Goal: Task Accomplishment & Management: Complete application form

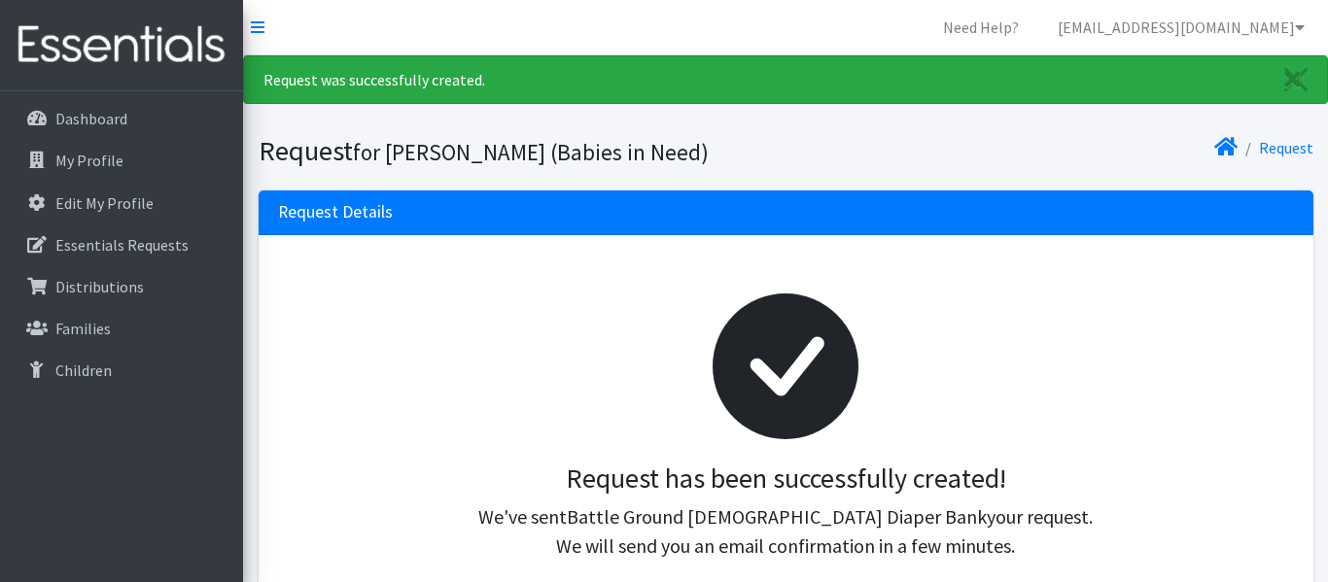
click at [427, 499] on div "Request has been successfully created! We've sent Battle Ground [DEMOGRAPHIC_DA…" at bounding box center [786, 512] width 985 height 99
click at [86, 242] on p "Essentials Requests" at bounding box center [121, 244] width 133 height 19
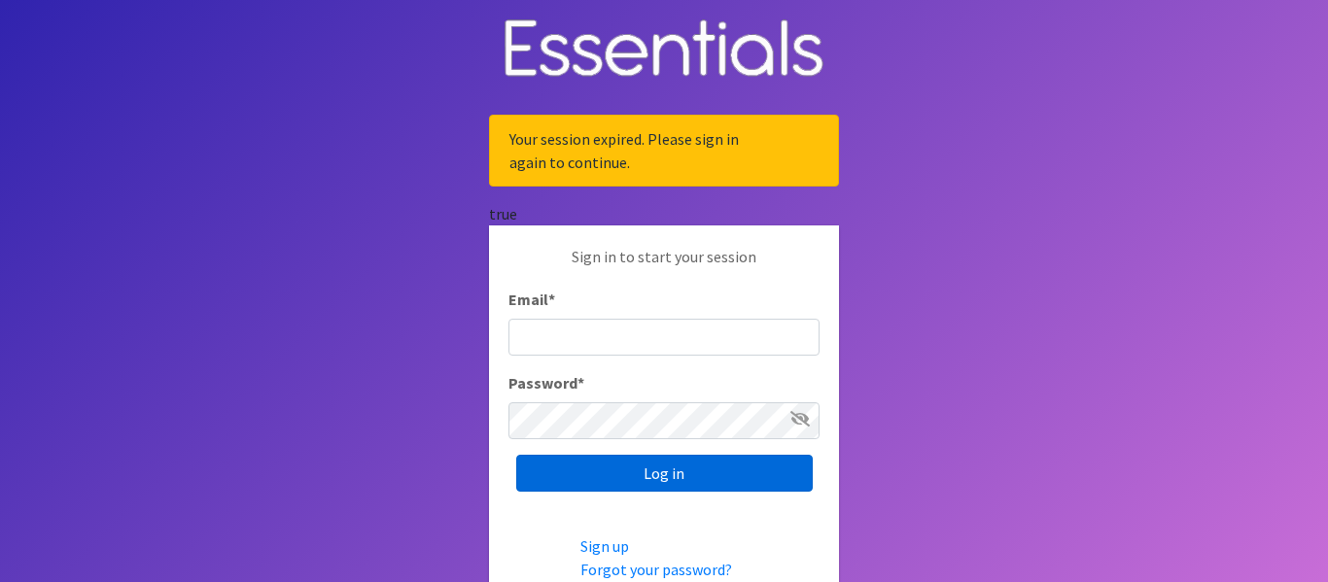
type input "[EMAIL_ADDRESS][DOMAIN_NAME]"
click at [672, 475] on input "Log in" at bounding box center [664, 473] width 296 height 37
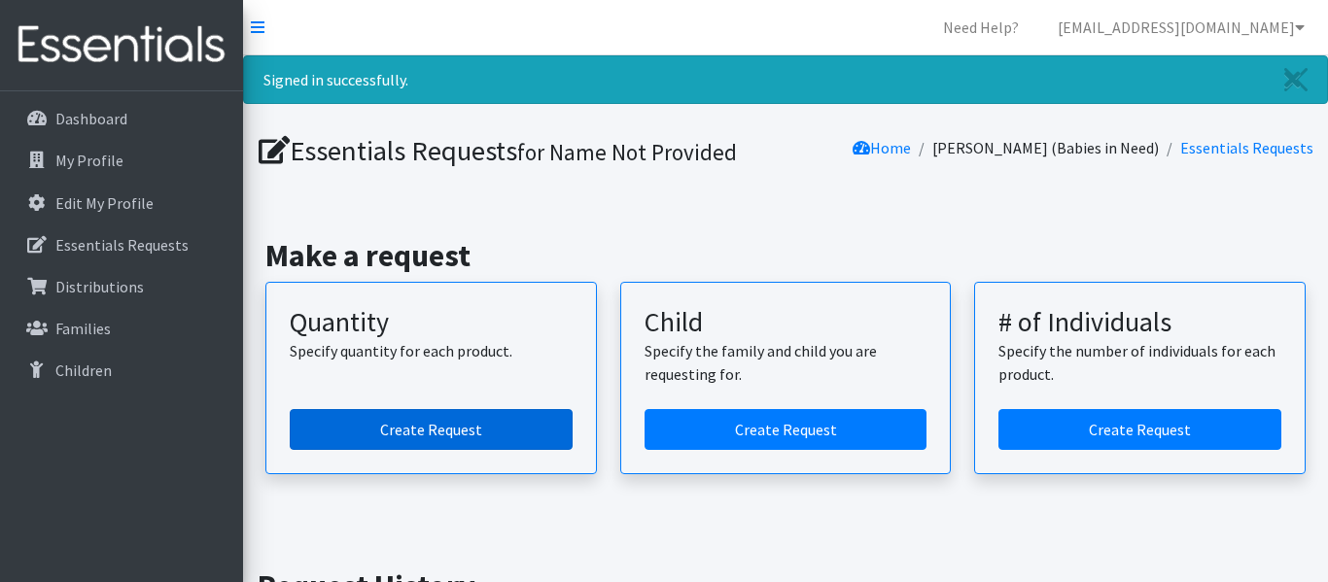
click at [425, 434] on link "Create Request" at bounding box center [431, 429] width 283 height 41
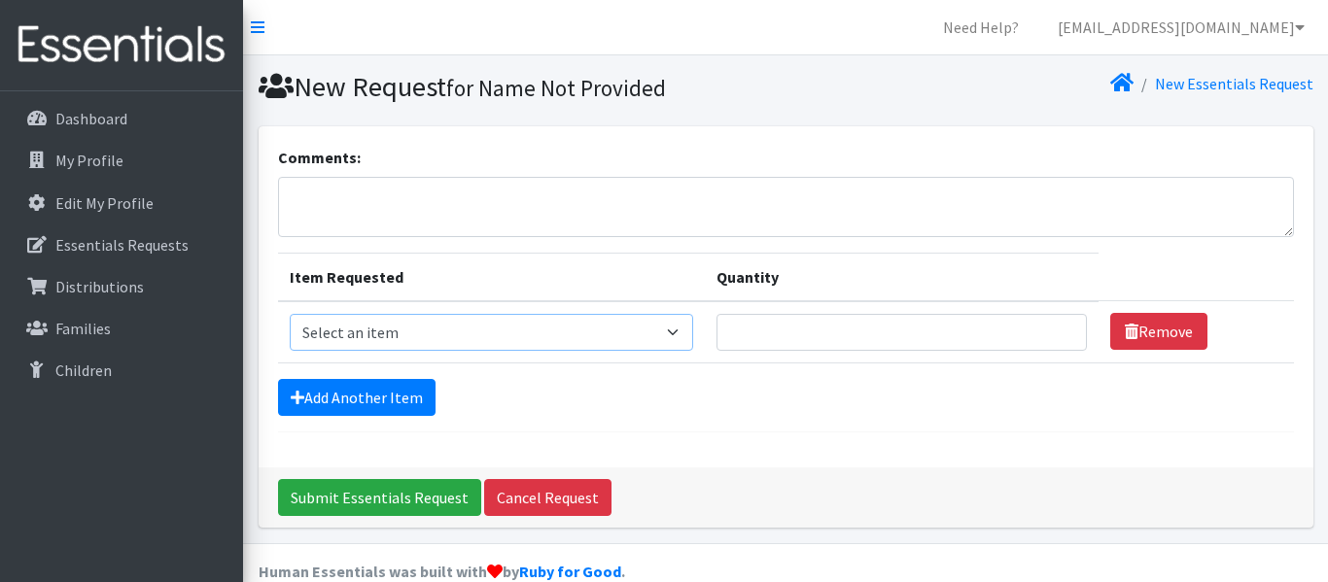
click at [660, 333] on select "Select an item Diaper (Size 2) Diaper (Size 3) Diaper (Size 4) Diaper (Size 5) …" at bounding box center [491, 332] width 403 height 37
select select "2961"
click at [290, 314] on select "Select an item Diaper (Size 2) Diaper (Size 3) Diaper (Size 4) Diaper (Size 5) …" at bounding box center [491, 332] width 403 height 37
click at [716, 340] on input "Quantity" at bounding box center [901, 332] width 370 height 37
type input "400"
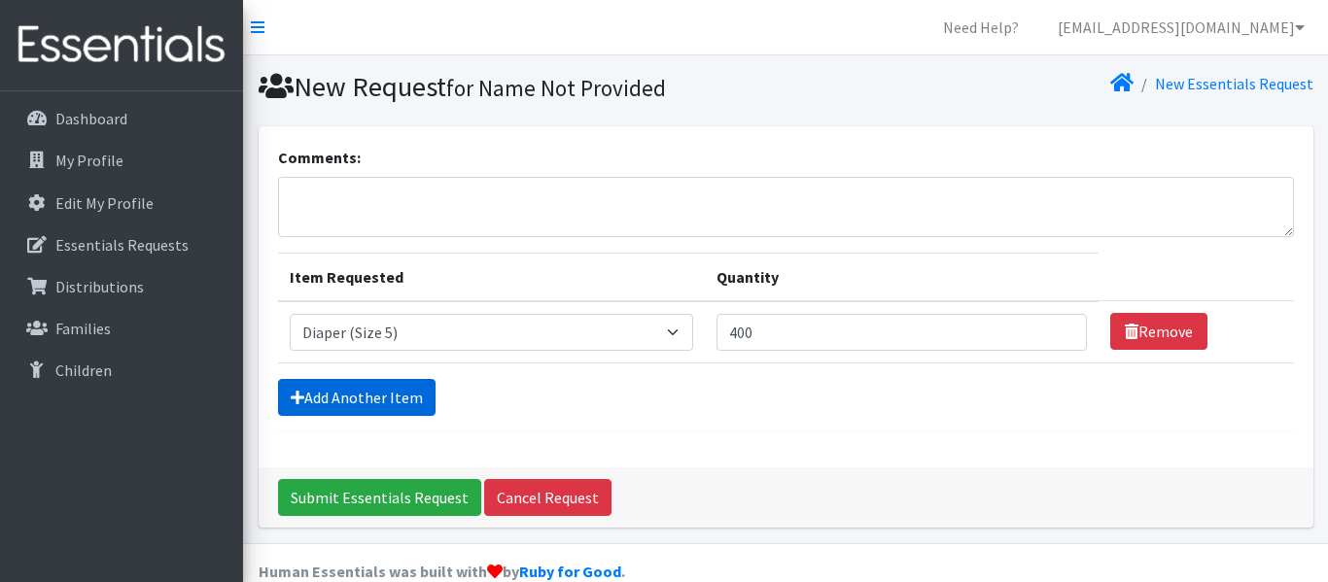
click at [409, 403] on link "Add Another Item" at bounding box center [356, 397] width 157 height 37
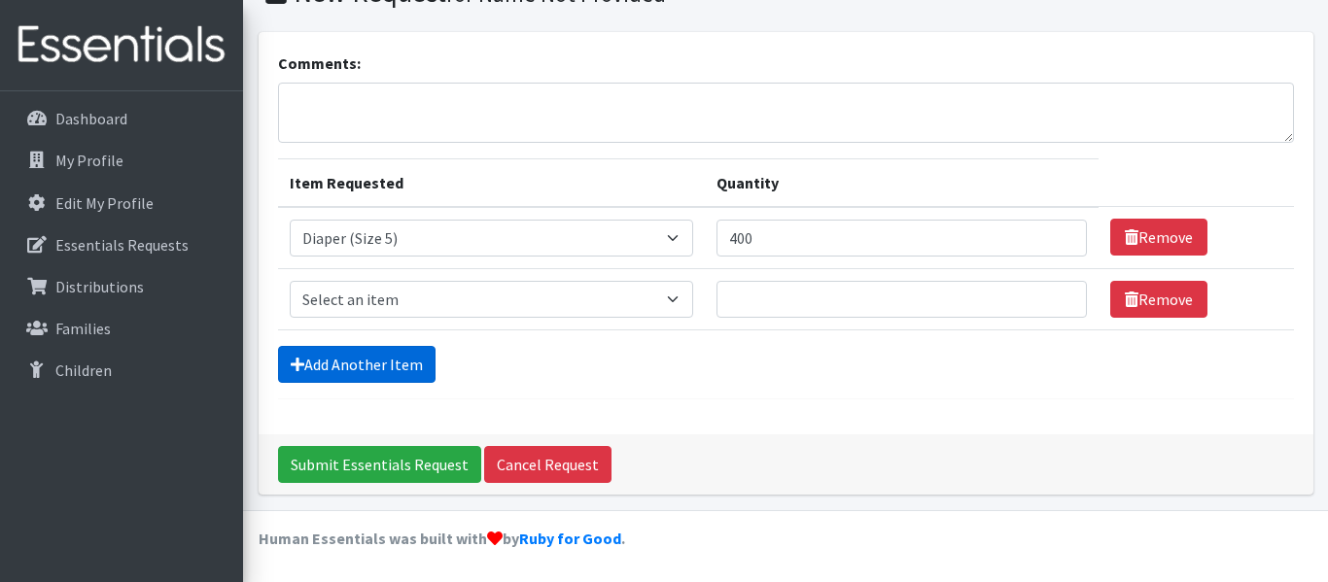
scroll to position [95, 0]
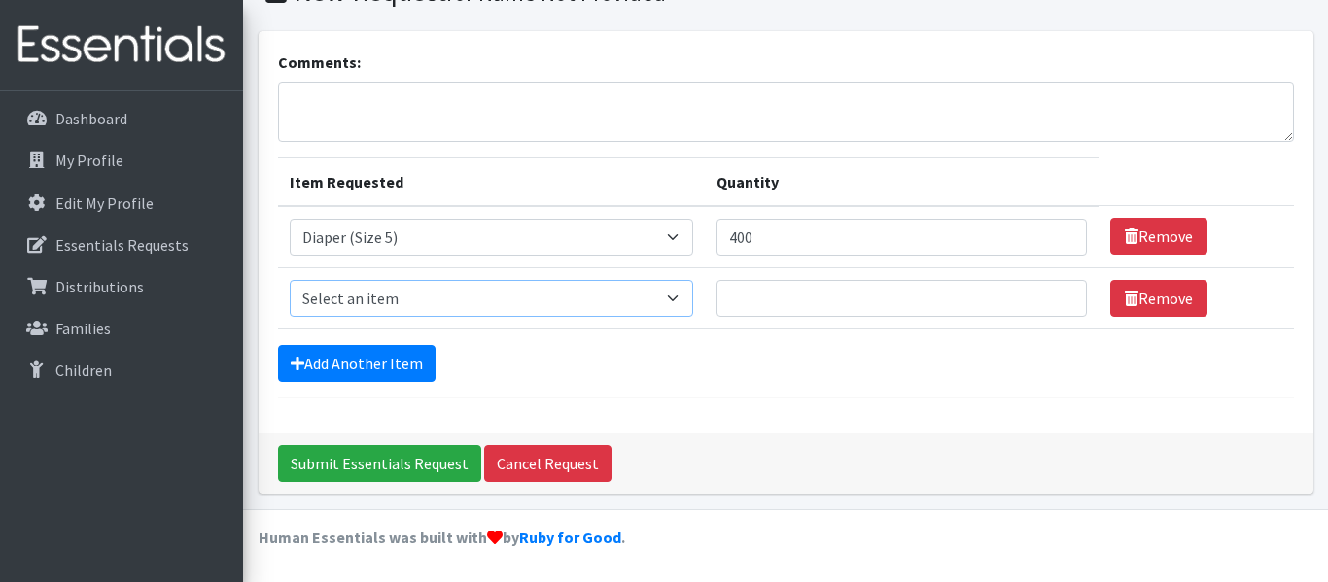
click at [660, 301] on select "Select an item Diaper (Size 2) Diaper (Size 3) Diaper (Size 4) Diaper (Size 5) …" at bounding box center [491, 298] width 403 height 37
select select "2950"
click at [290, 280] on select "Select an item Diaper (Size 2) Diaper (Size 3) Diaper (Size 4) Diaper (Size 5) …" at bounding box center [491, 298] width 403 height 37
click at [716, 291] on input "Quantity" at bounding box center [901, 298] width 370 height 37
type input "400"
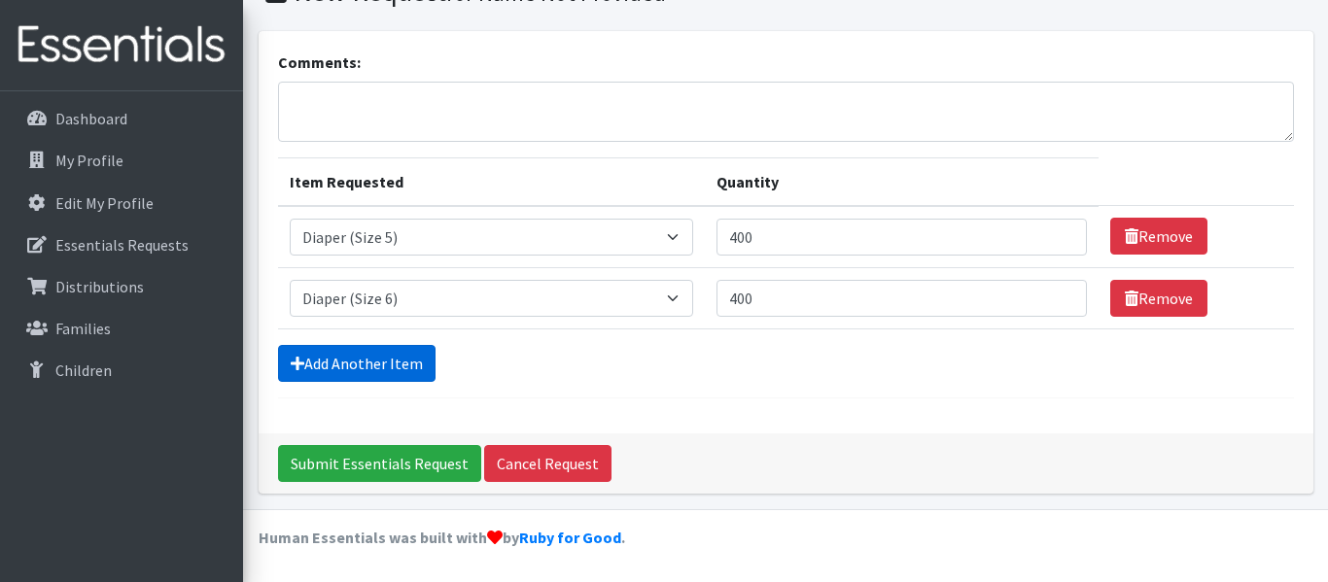
click at [347, 369] on link "Add Another Item" at bounding box center [356, 363] width 157 height 37
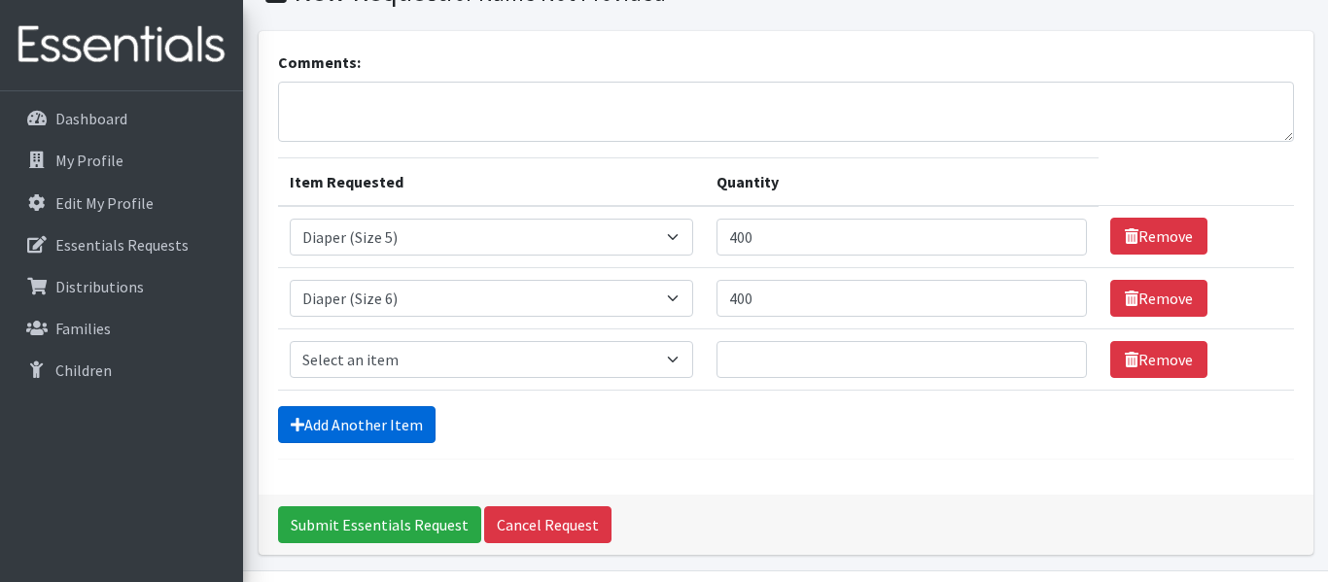
scroll to position [156, 0]
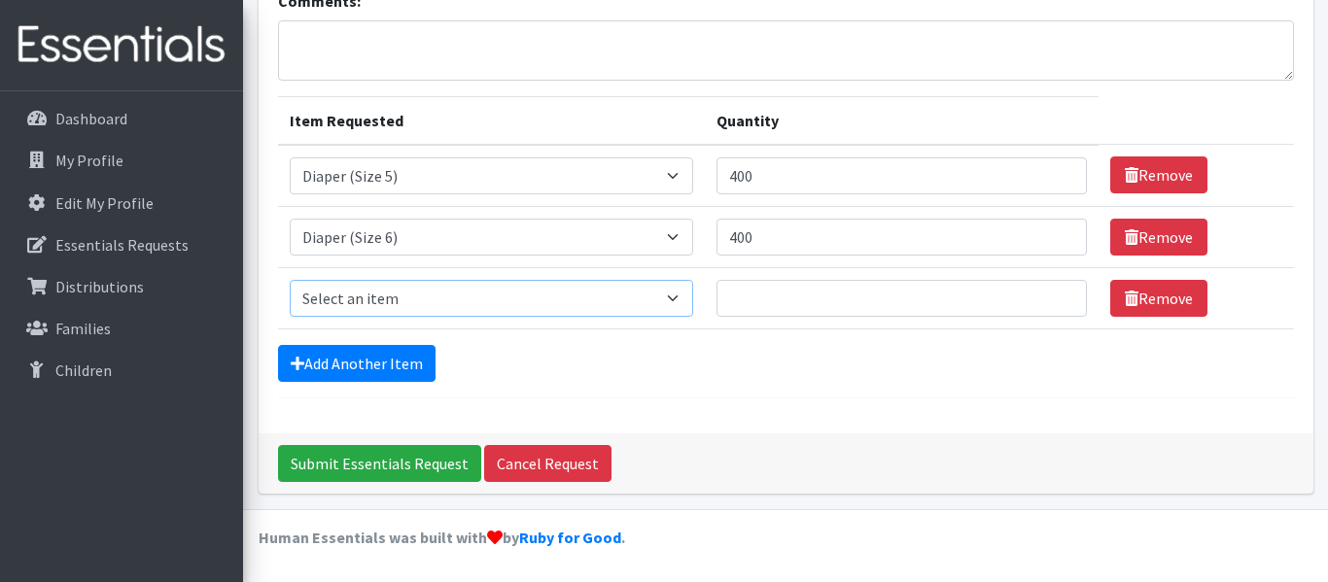
click at [662, 298] on select "Select an item Diaper (Size 2) Diaper (Size 3) Diaper (Size 4) Diaper (Size 5) …" at bounding box center [491, 298] width 403 height 37
select select "2955"
click at [290, 280] on select "Select an item Diaper (Size 2) Diaper (Size 3) Diaper (Size 4) Diaper (Size 5) …" at bounding box center [491, 298] width 403 height 37
click at [716, 291] on input "Quantity" at bounding box center [901, 298] width 370 height 37
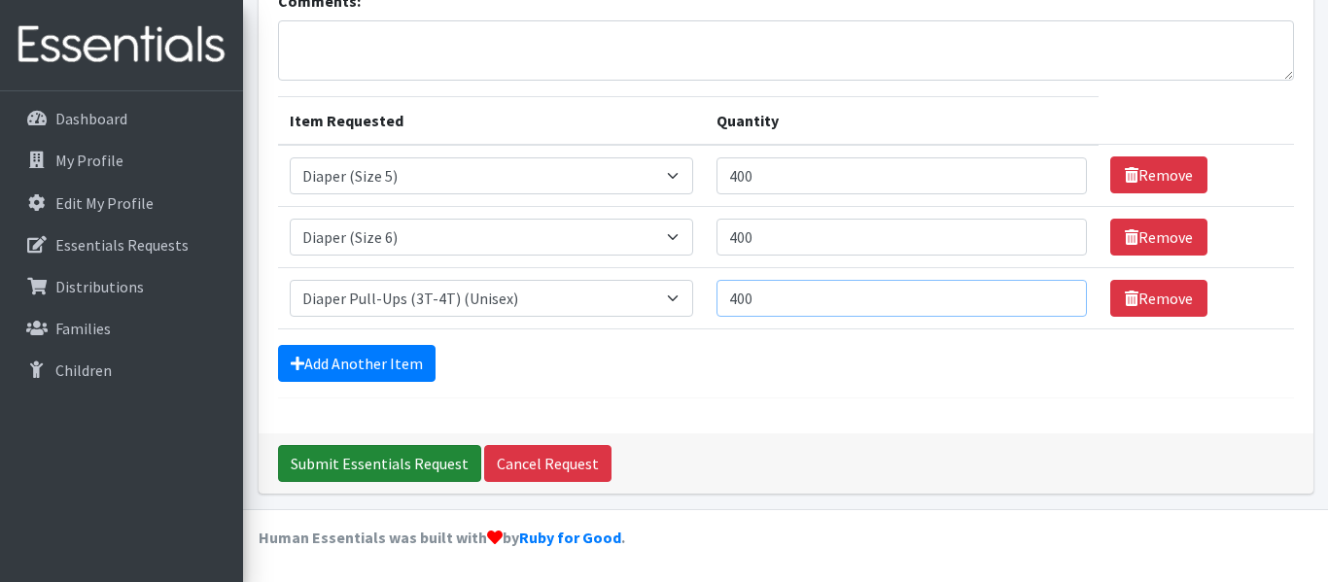
type input "400"
click at [358, 461] on input "Submit Essentials Request" at bounding box center [379, 463] width 203 height 37
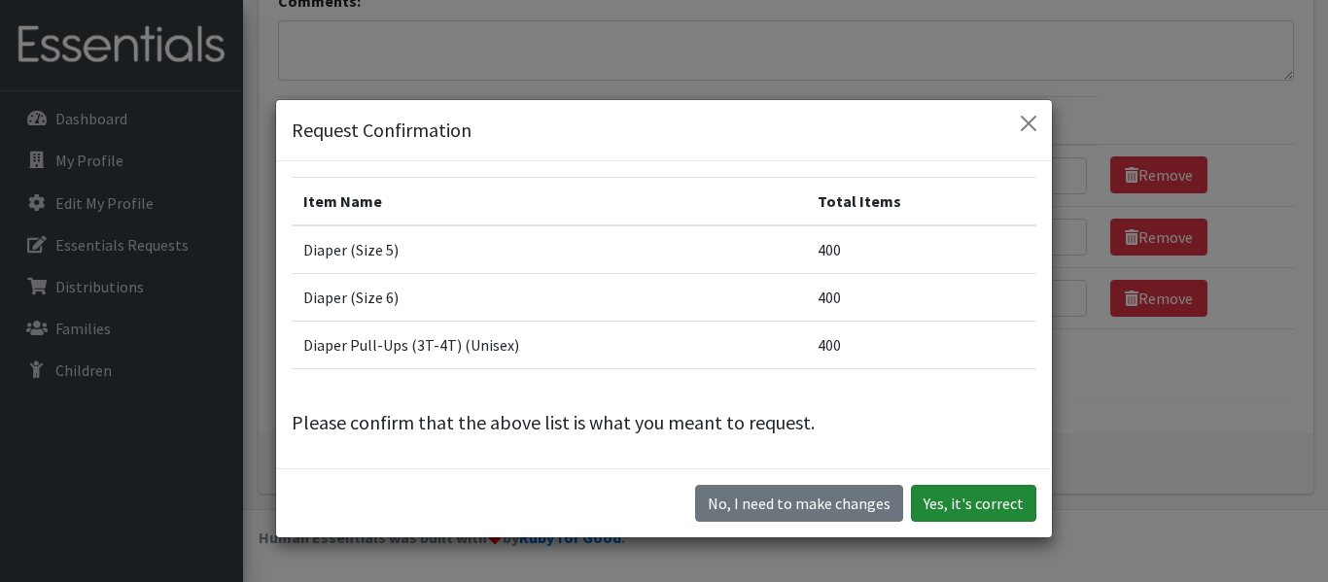
click at [921, 504] on button "Yes, it's correct" at bounding box center [973, 503] width 125 height 37
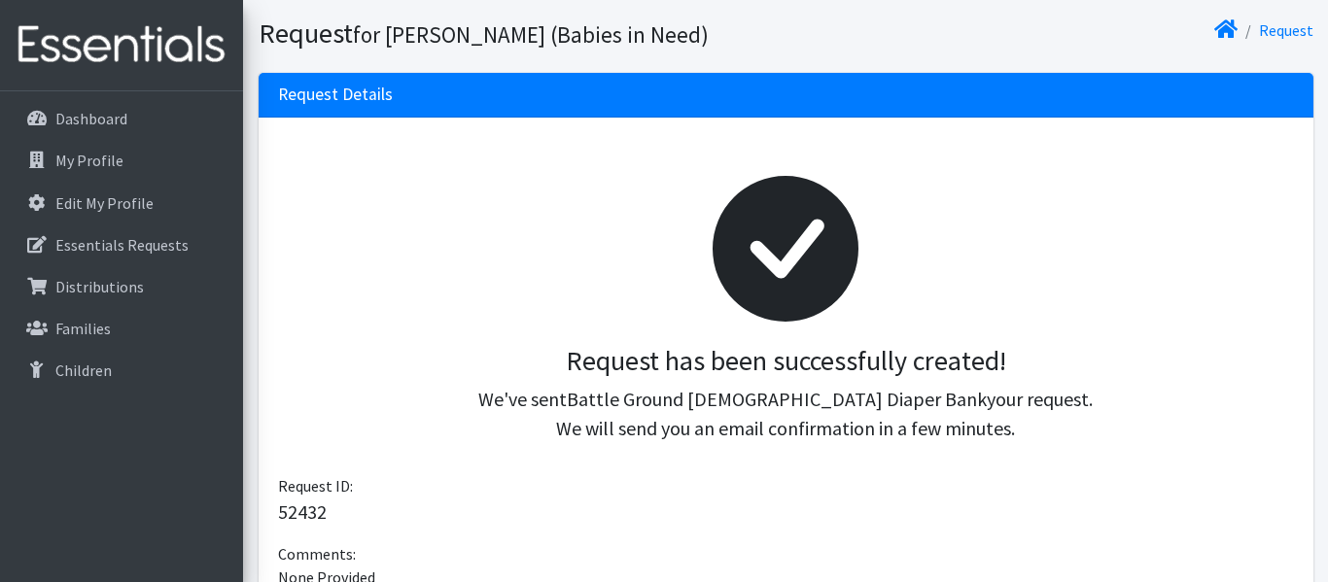
scroll to position [122, 0]
